Goal: Information Seeking & Learning: Learn about a topic

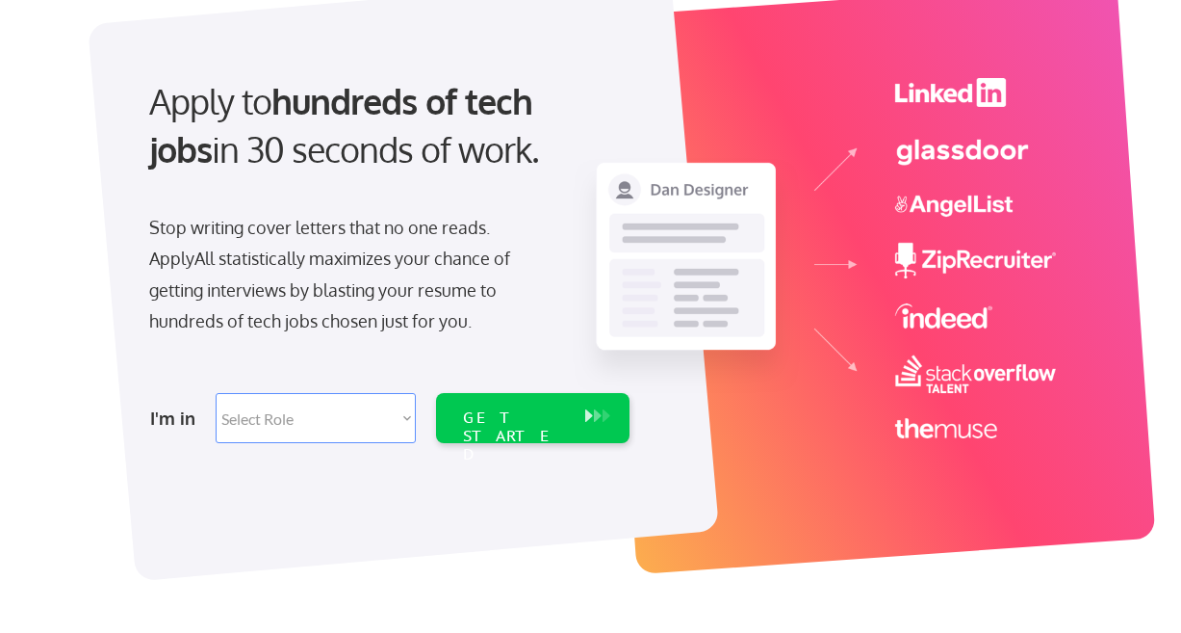
scroll to position [168, 0]
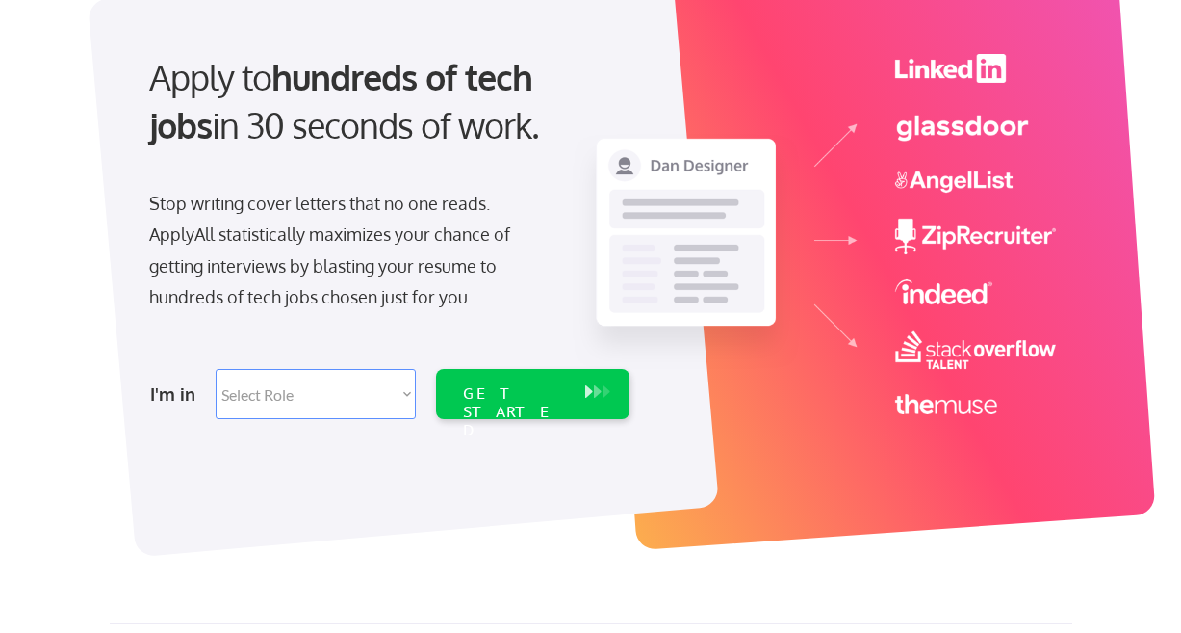
click at [400, 393] on select "Select Role Software Engineering Product Management Customer Success Sales UI/U…" at bounding box center [316, 394] width 200 height 50
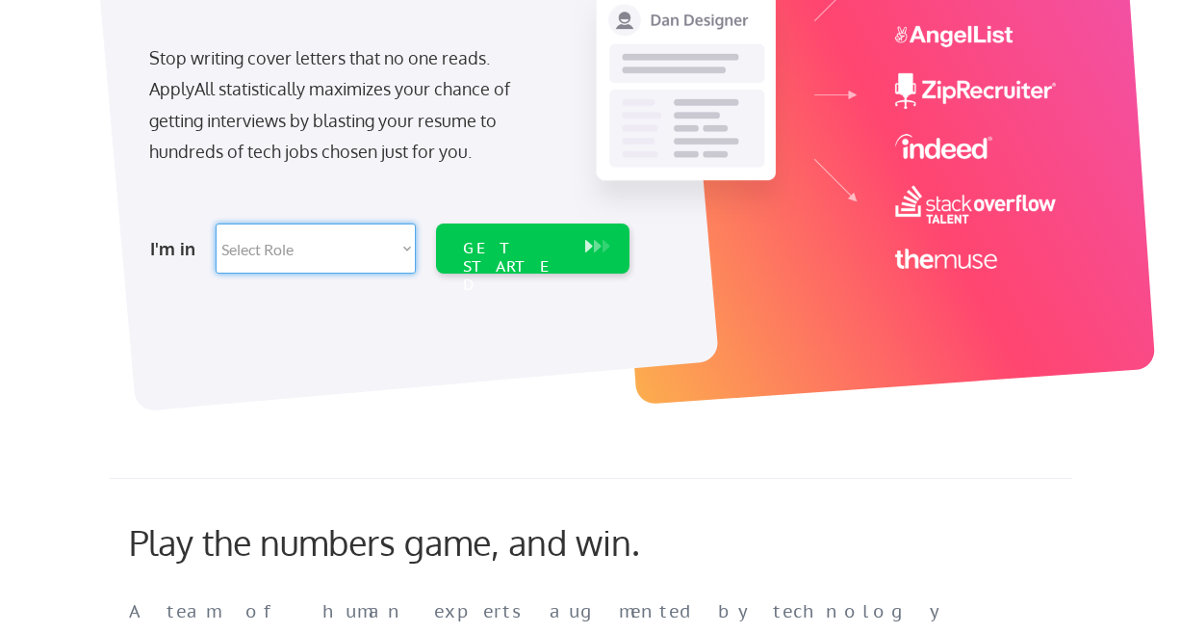
scroll to position [313, 0]
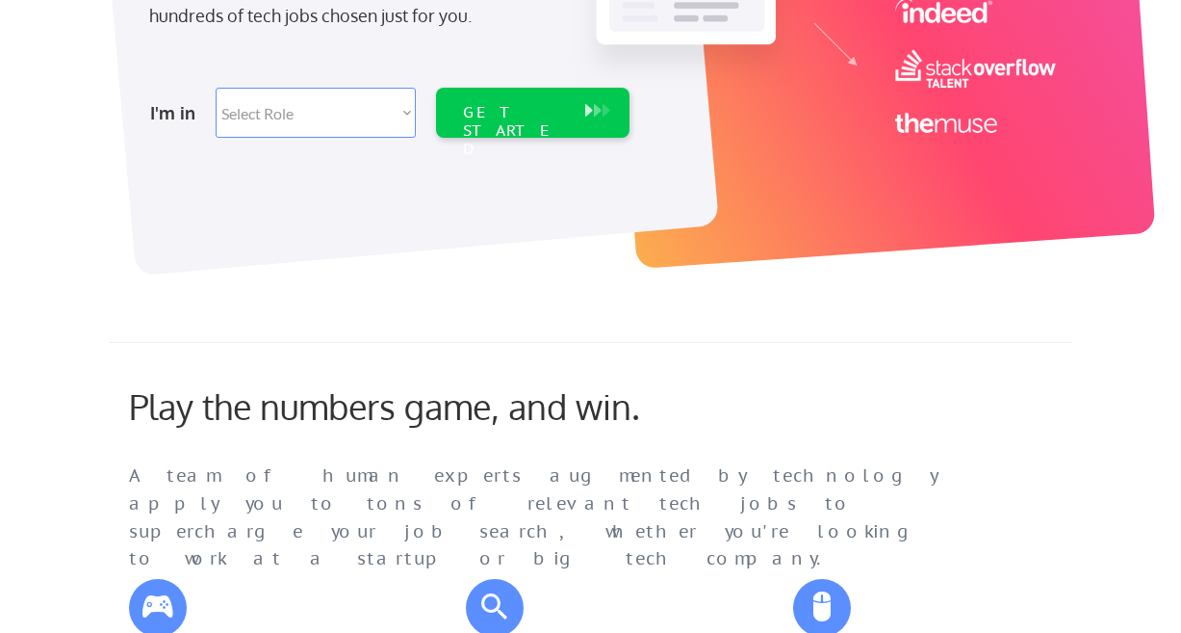
scroll to position [289, 0]
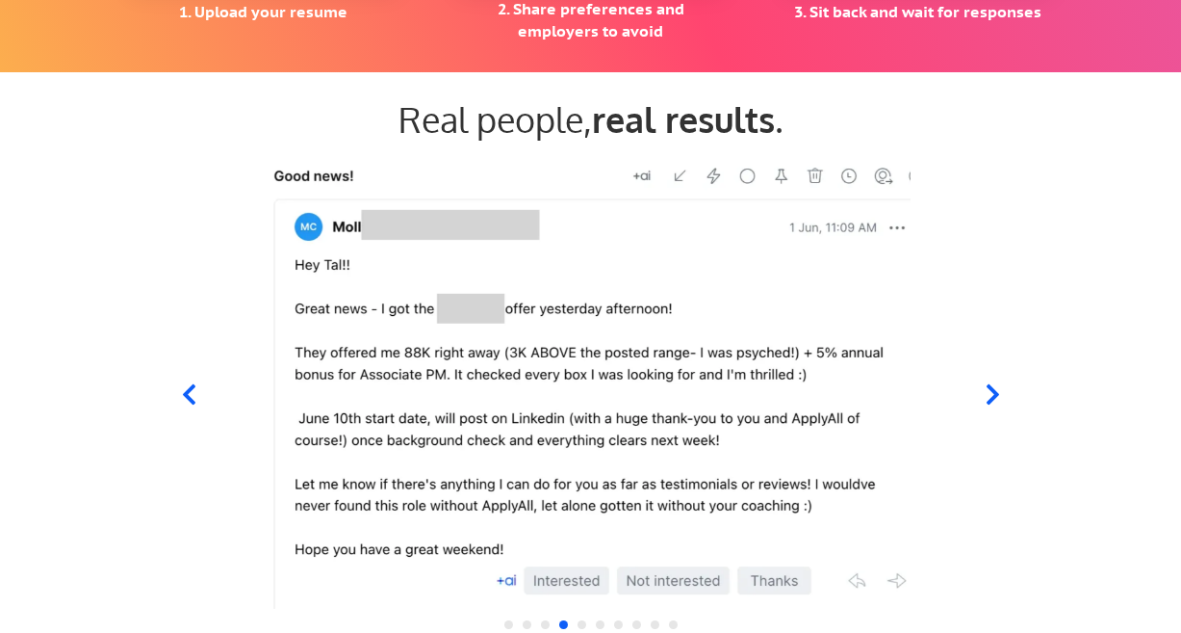
scroll to position [1829, 0]
